Goal: Task Accomplishment & Management: Complete application form

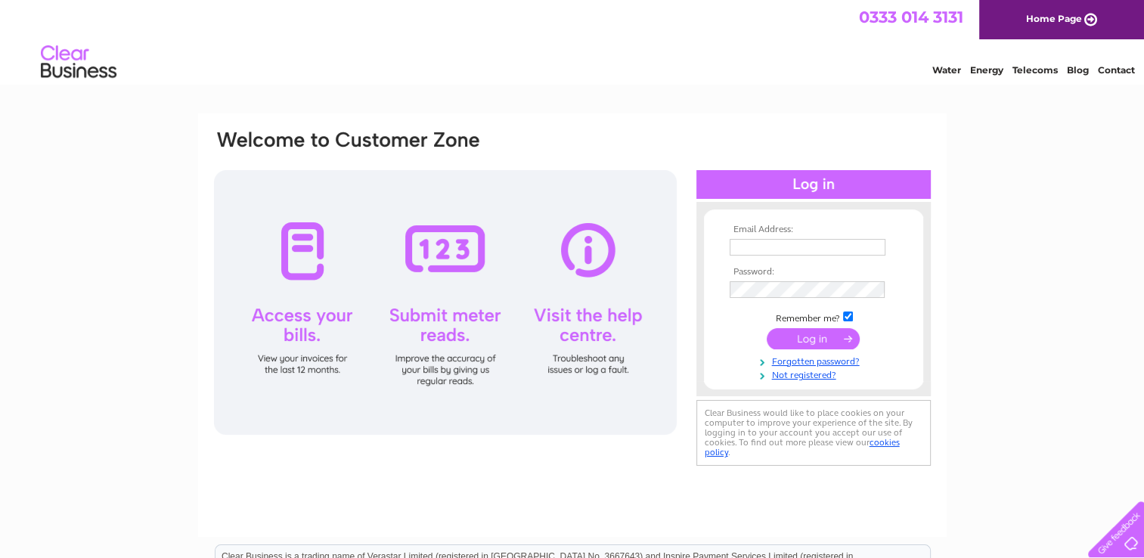
click at [755, 244] on input "text" at bounding box center [808, 247] width 156 height 17
type input "janeckley@hotmail.co.uk"
click at [799, 337] on input "submit" at bounding box center [813, 338] width 93 height 21
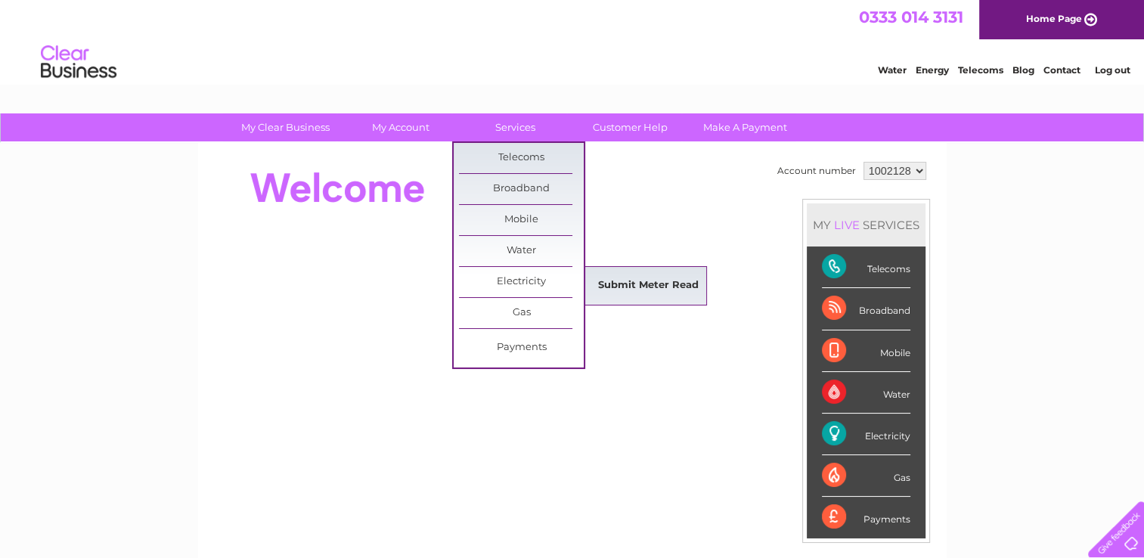
click at [620, 282] on link "Submit Meter Read" at bounding box center [648, 286] width 125 height 30
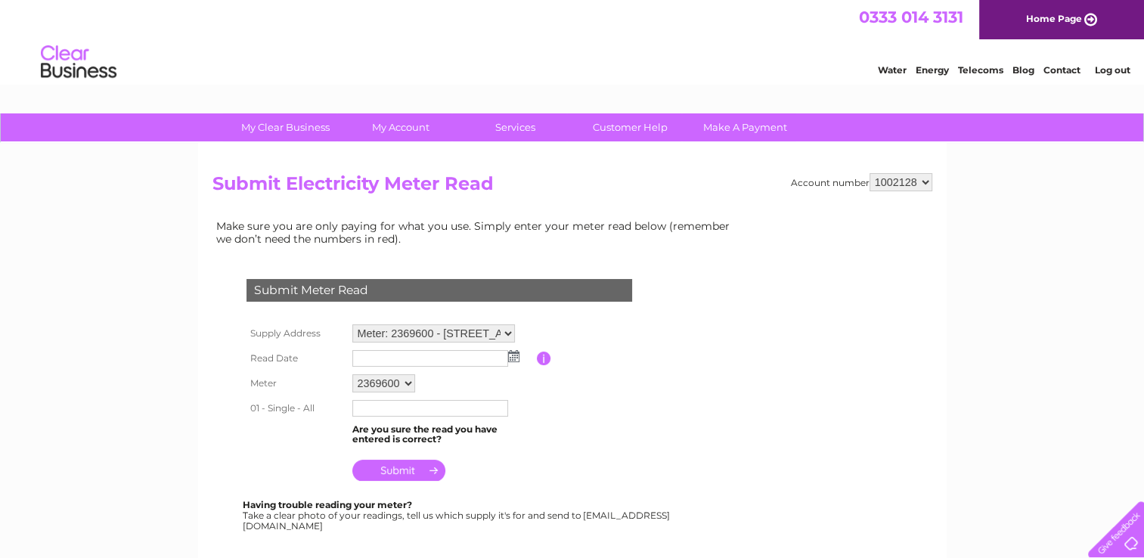
click at [508, 355] on img at bounding box center [513, 356] width 11 height 12
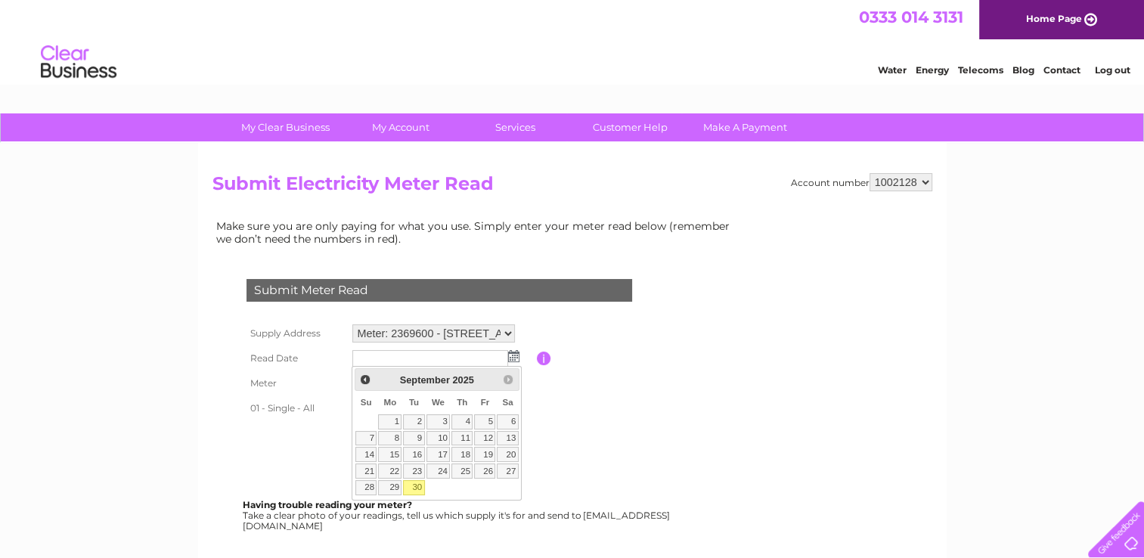
click at [415, 483] on link "30" at bounding box center [413, 487] width 21 height 15
type input "[DATE]"
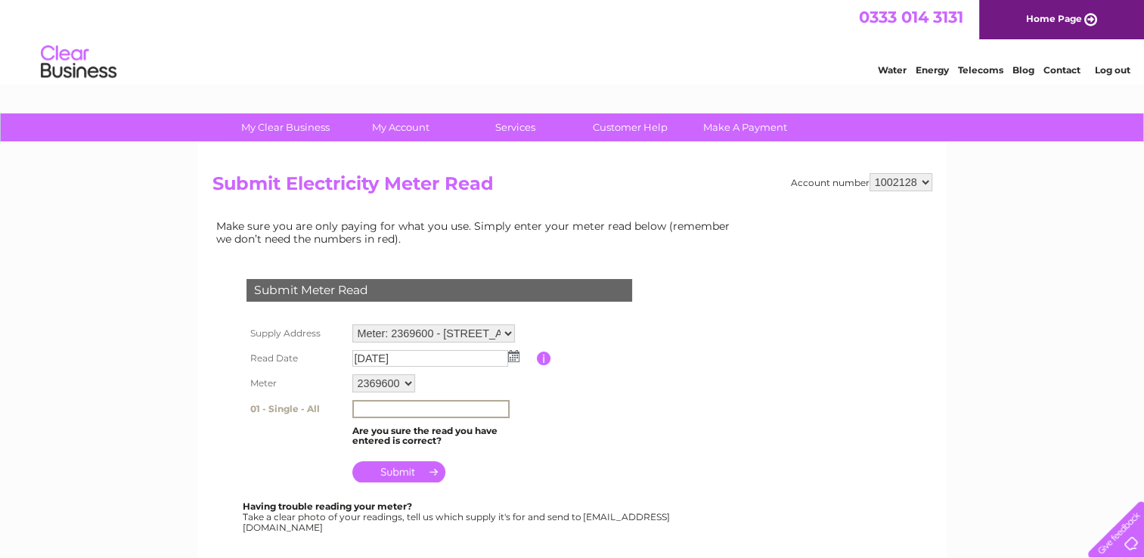
click at [386, 411] on input "text" at bounding box center [430, 409] width 157 height 18
type input "69561"
click at [405, 467] on input "submit" at bounding box center [398, 470] width 93 height 21
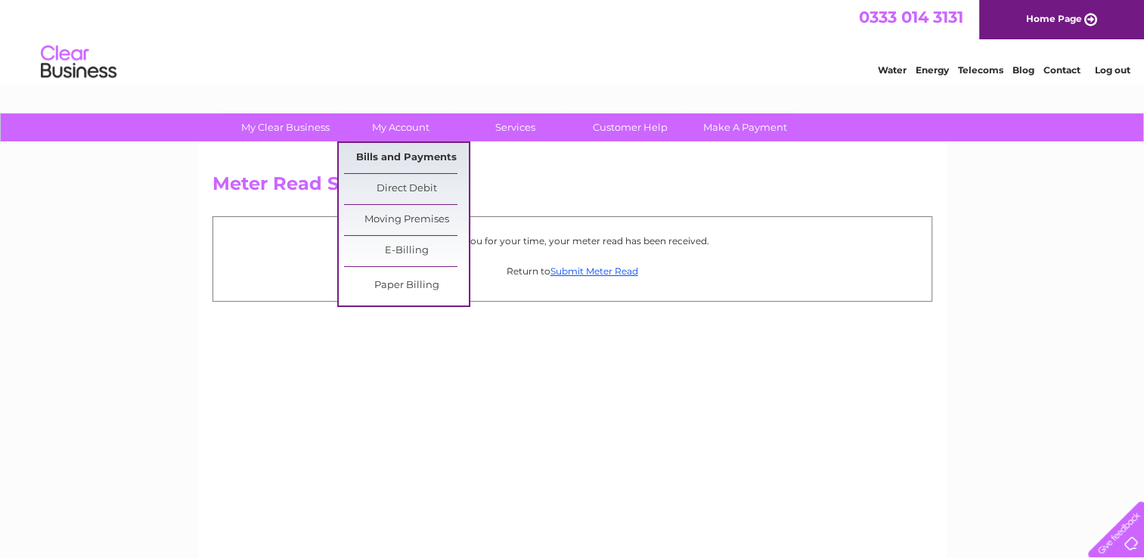
click at [381, 156] on link "Bills and Payments" at bounding box center [406, 158] width 125 height 30
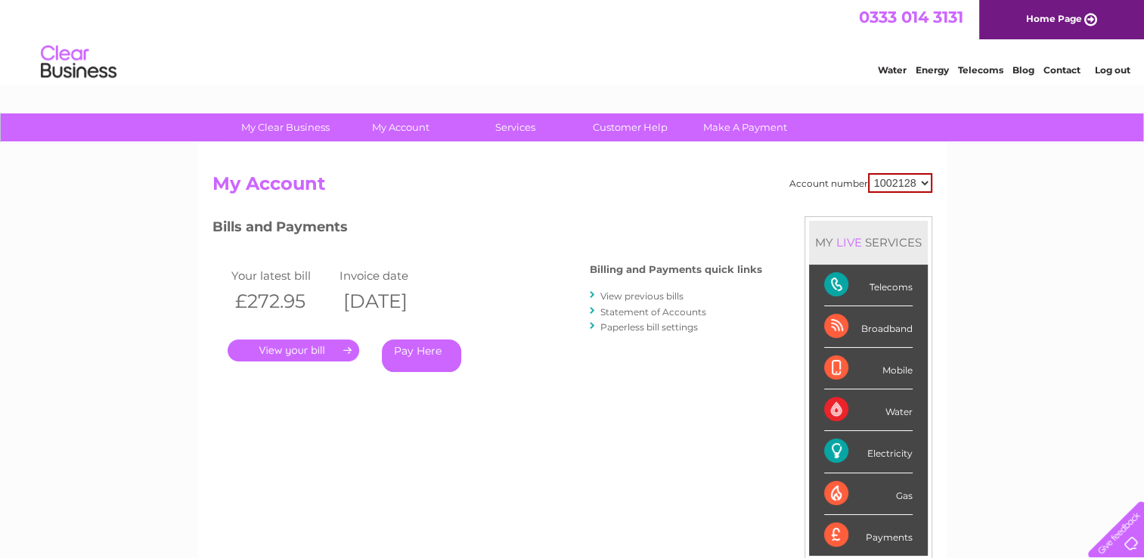
click at [615, 293] on link "View previous bills" at bounding box center [641, 295] width 83 height 11
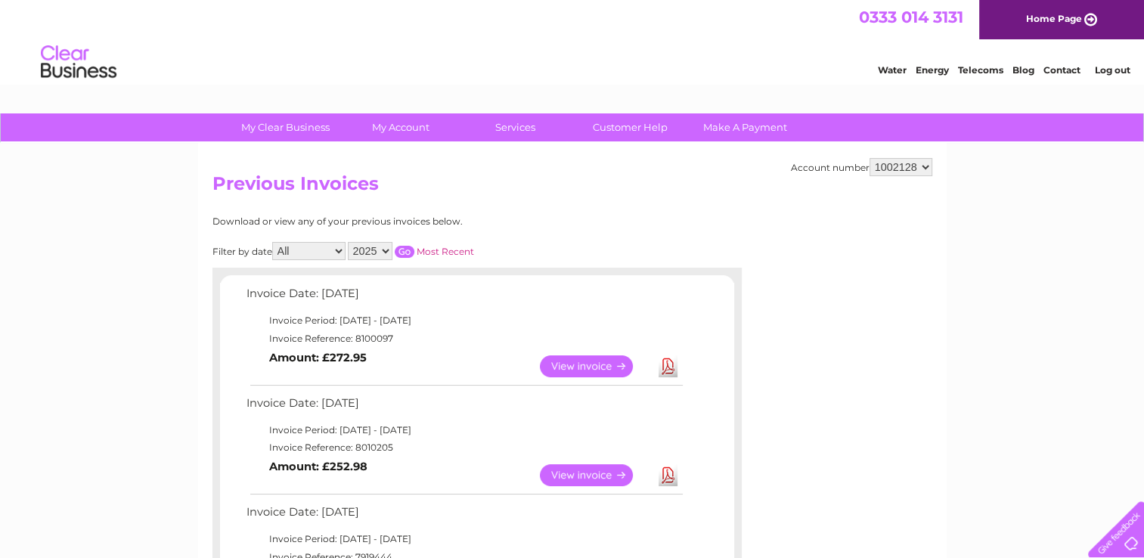
click at [387, 249] on select "2025 2024 2023 2022" at bounding box center [370, 251] width 45 height 18
click at [349, 242] on select "2025 2024 2023 2022" at bounding box center [370, 251] width 45 height 18
click at [404, 248] on input "button" at bounding box center [405, 252] width 20 height 12
click at [387, 249] on select "2025 2024 2023 2022" at bounding box center [370, 251] width 45 height 18
select select "2025"
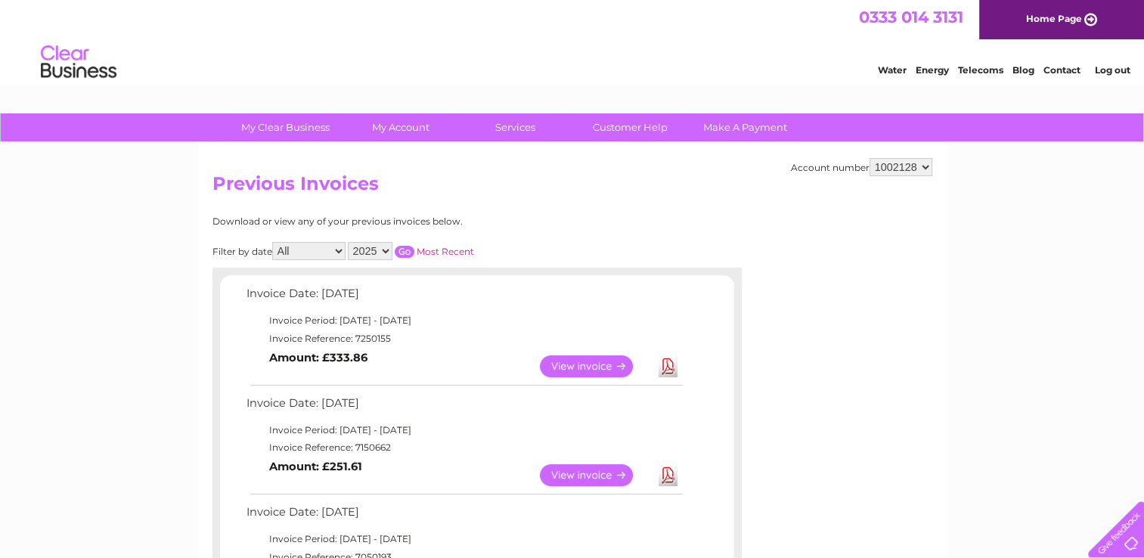
click at [349, 242] on select "2025 2024 2023 2022" at bounding box center [370, 251] width 45 height 18
click at [405, 246] on input "button" at bounding box center [405, 252] width 20 height 12
click at [403, 247] on input "button" at bounding box center [405, 252] width 20 height 12
click at [448, 247] on link "Most Recent" at bounding box center [445, 251] width 57 height 11
click at [402, 247] on input "button" at bounding box center [405, 252] width 20 height 12
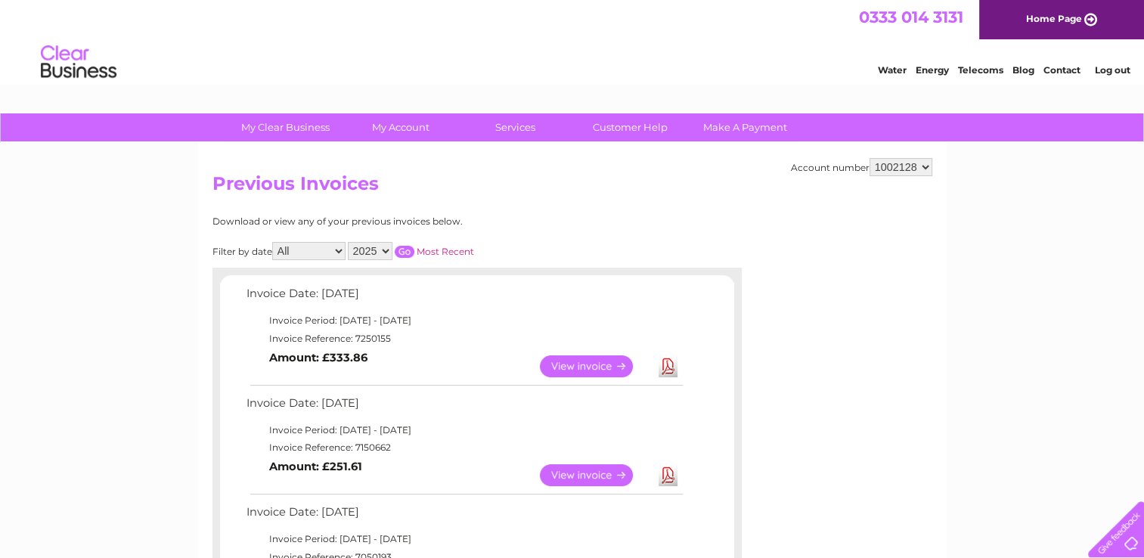
click at [427, 247] on link "Most Recent" at bounding box center [445, 251] width 57 height 11
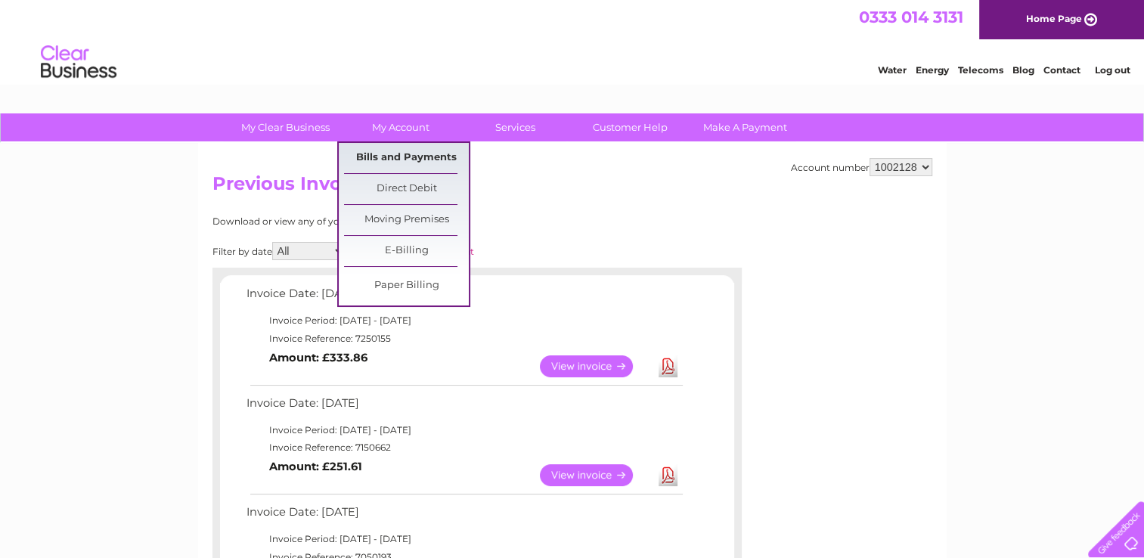
click at [398, 152] on link "Bills and Payments" at bounding box center [406, 158] width 125 height 30
click at [402, 149] on link "Bills and Payments" at bounding box center [406, 158] width 125 height 30
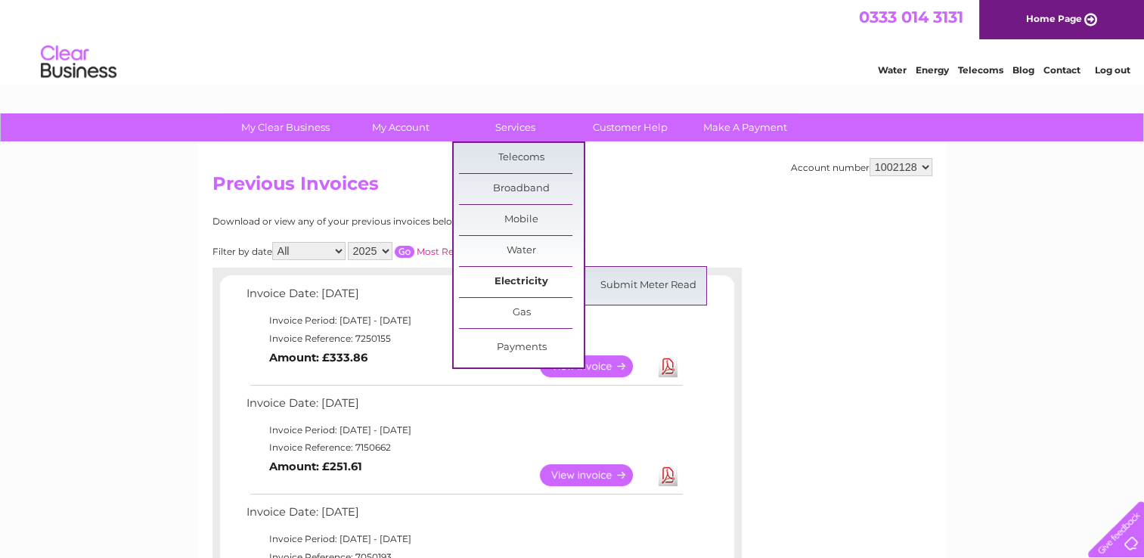
click at [527, 281] on link "Electricity" at bounding box center [521, 282] width 125 height 30
click at [638, 285] on link "Submit Meter Read" at bounding box center [648, 286] width 125 height 30
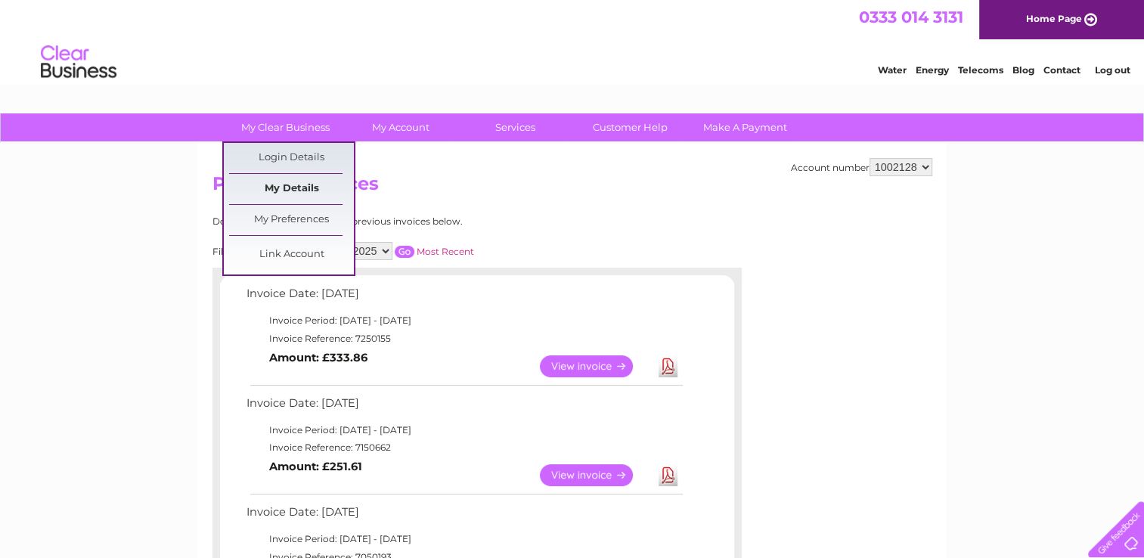
click at [299, 187] on link "My Details" at bounding box center [291, 189] width 125 height 30
click at [299, 182] on link "My Details" at bounding box center [291, 189] width 125 height 30
